Goal: Information Seeking & Learning: Learn about a topic

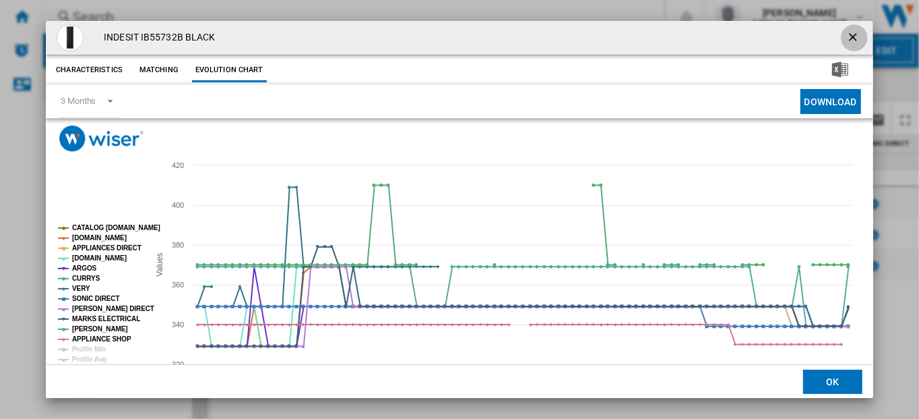
click at [847, 36] on ng-md-icon "getI18NText('BUTTONS.CLOSE_DIALOG')" at bounding box center [855, 38] width 16 height 16
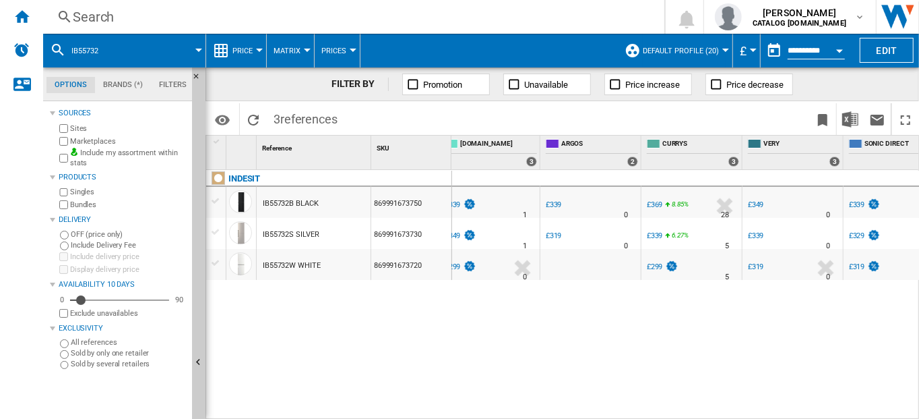
click at [92, 17] on div "Search" at bounding box center [351, 16] width 557 height 19
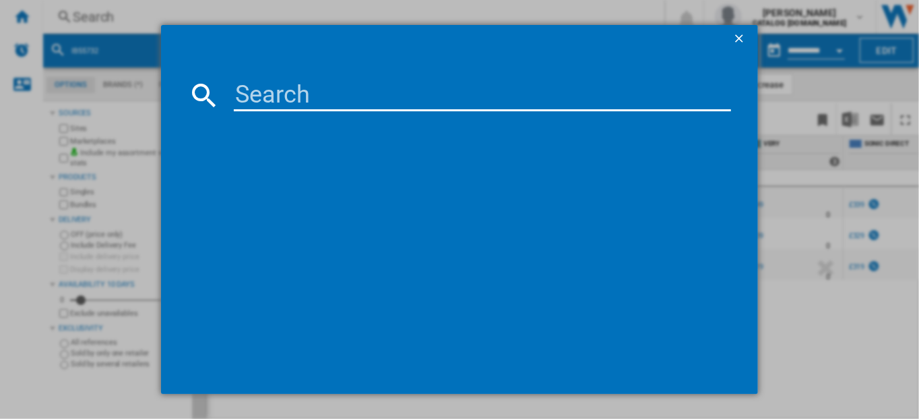
click at [311, 94] on input at bounding box center [483, 95] width 498 height 32
type input "wmhg91485"
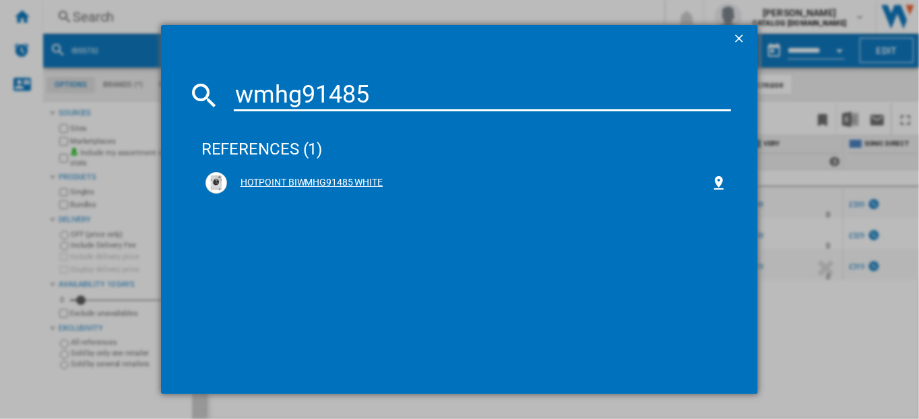
click at [286, 183] on div "HOTPOINT BIWMHG91485 WHITE" at bounding box center [469, 182] width 485 height 13
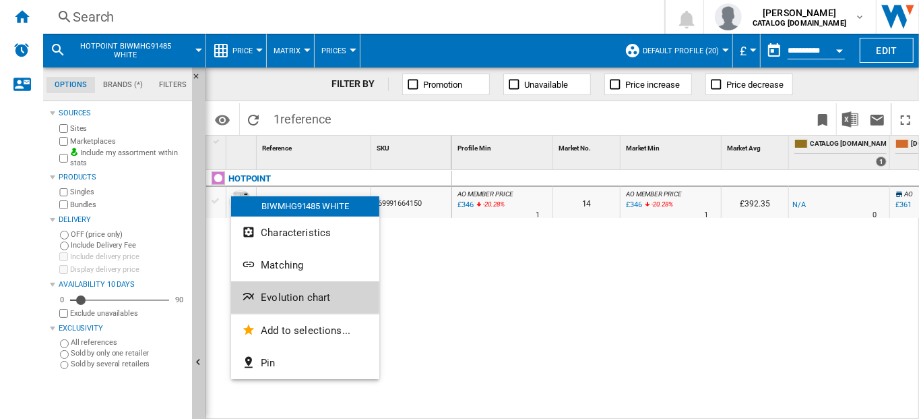
click at [280, 297] on span "Evolution chart" at bounding box center [295, 297] width 69 height 12
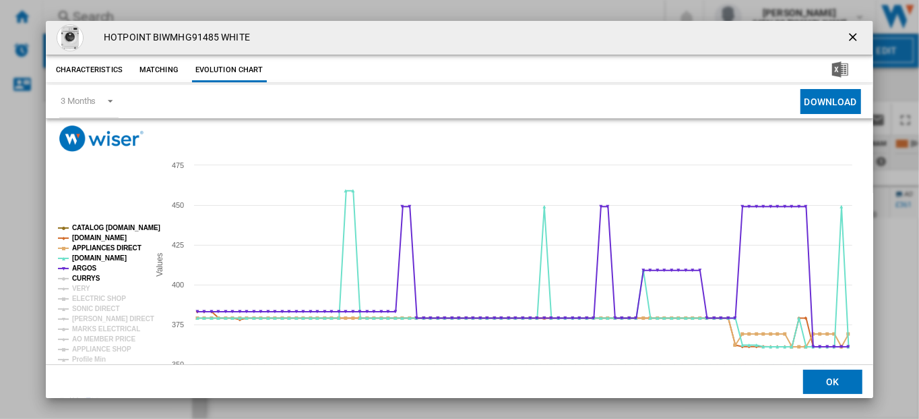
click at [79, 274] on tspan "CURRYS" at bounding box center [86, 277] width 28 height 7
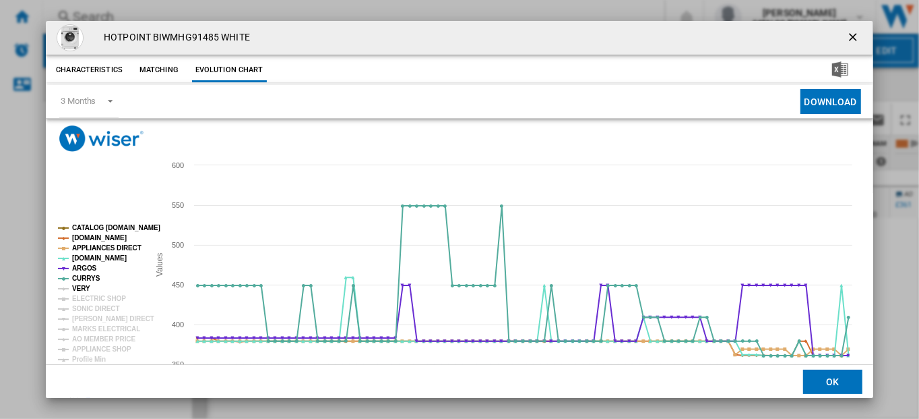
click at [80, 289] on tspan "VERY" at bounding box center [81, 287] width 18 height 7
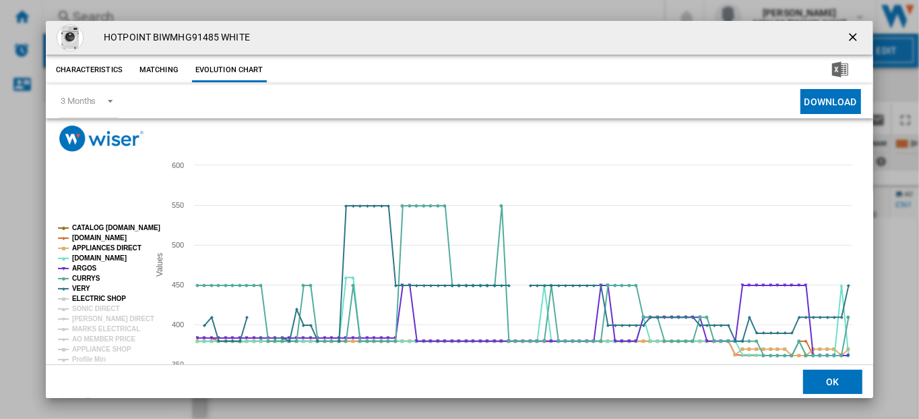
click at [82, 297] on tspan "ELECTRIC SHOP" at bounding box center [99, 298] width 54 height 7
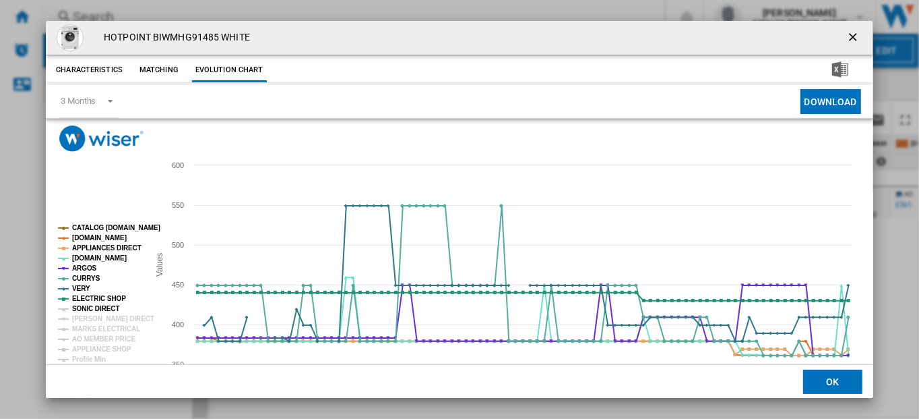
click at [83, 310] on tspan "SONIC DIRECT" at bounding box center [95, 308] width 47 height 7
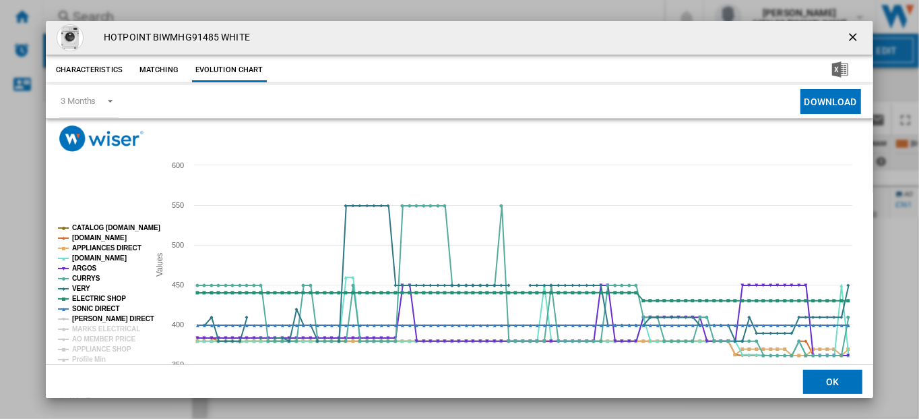
click at [86, 316] on tspan "[PERSON_NAME] DIRECT" at bounding box center [113, 318] width 82 height 7
click at [88, 328] on tspan "MARKS ELECTRICAL" at bounding box center [106, 328] width 68 height 7
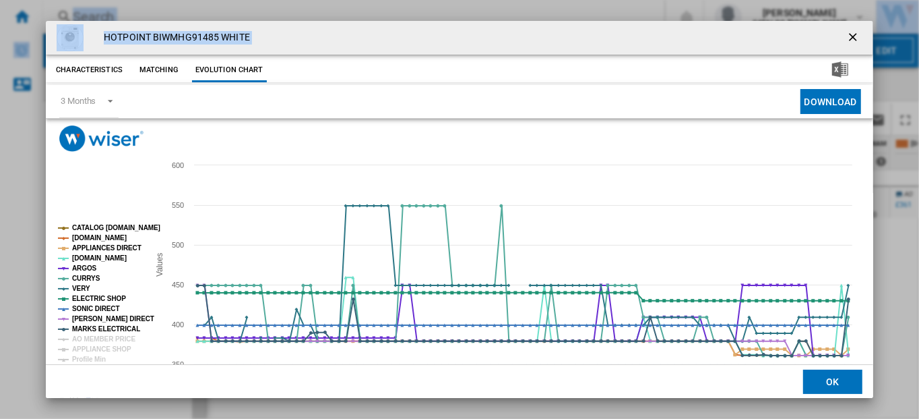
drag, startPoint x: 649, startPoint y: 41, endPoint x: 636, endPoint y: -40, distance: 82.7
click at [636, 0] on html "In order to access Insight, please log out and log in again OK NEW Search Searc…" at bounding box center [459, 209] width 919 height 419
